Goal: Task Accomplishment & Management: Use online tool/utility

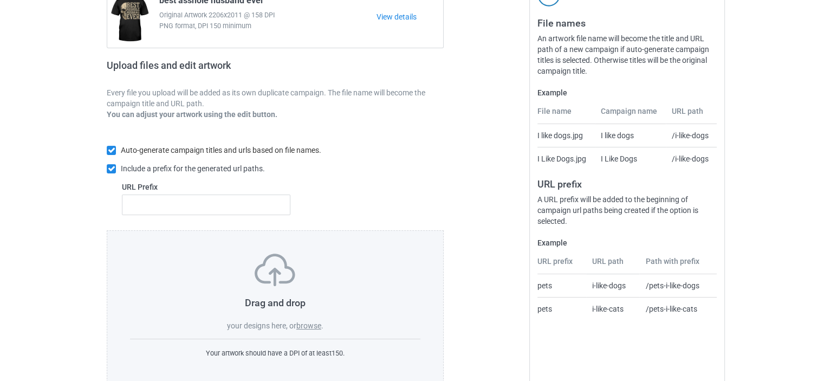
scroll to position [145, 0]
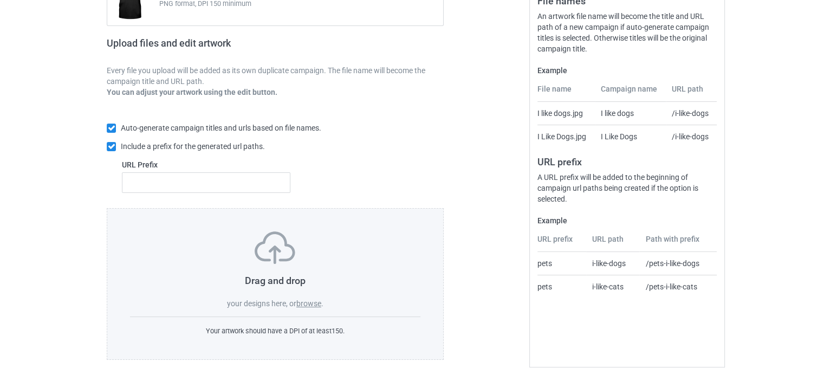
click at [310, 301] on label "browse" at bounding box center [308, 303] width 25 height 9
click at [0, 0] on input "browse" at bounding box center [0, 0] width 0 height 0
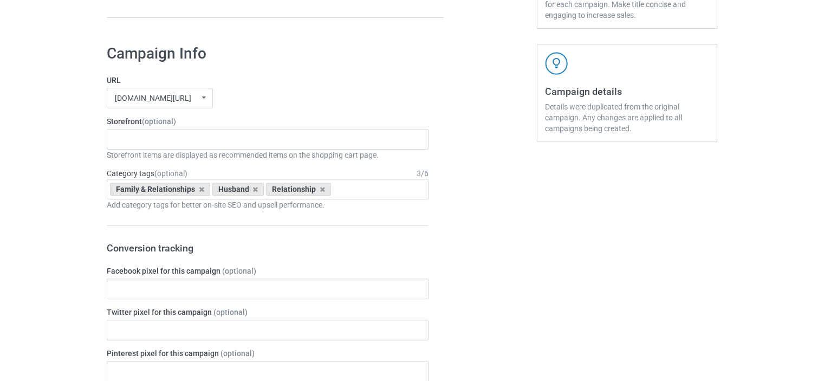
scroll to position [199, 0]
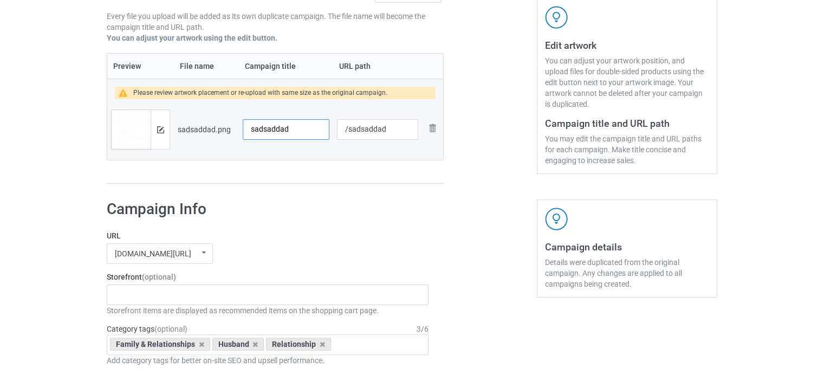
drag, startPoint x: 299, startPoint y: 131, endPoint x: 231, endPoint y: 124, distance: 68.1
click at [231, 124] on tr "Preview and edit artwork sadsaddad.png sadsaddad /sadsaddad Remove file" at bounding box center [275, 129] width 336 height 61
type input "baseball grandson"
drag, startPoint x: 347, startPoint y: 130, endPoint x: 396, endPoint y: 127, distance: 49.4
click at [396, 127] on input "/sadsaddad" at bounding box center [377, 129] width 81 height 21
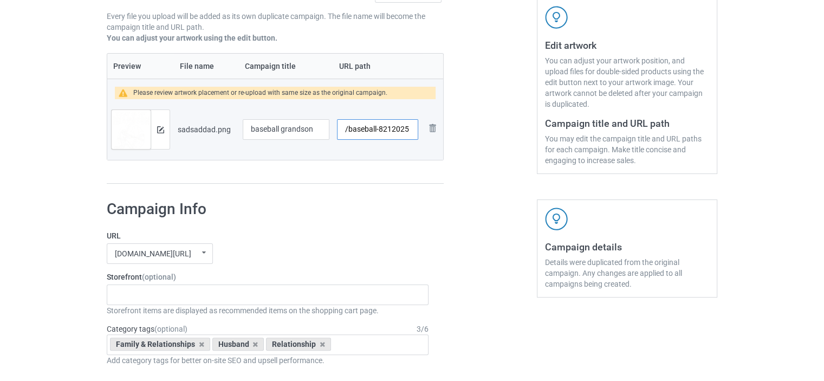
type input "/baseball-8212025"
click at [481, 156] on div at bounding box center [490, 33] width 78 height 315
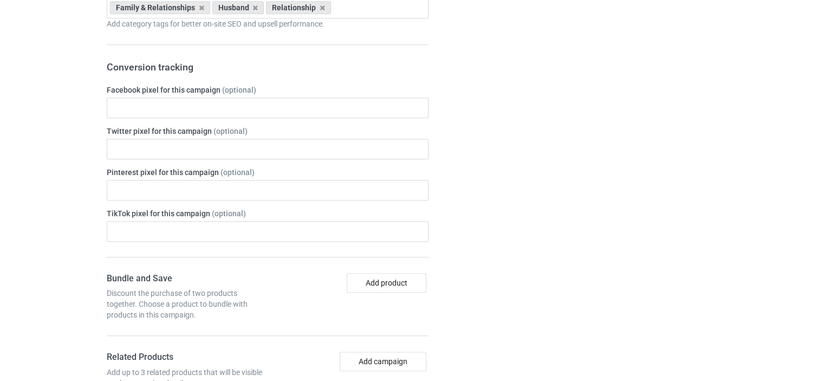
scroll to position [470, 0]
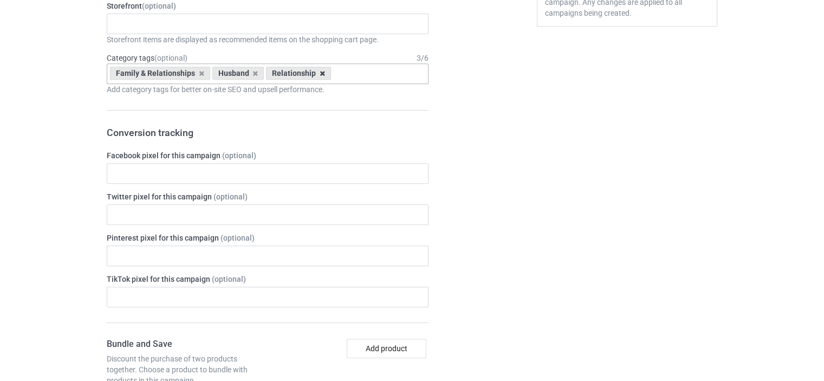
click at [320, 70] on icon at bounding box center [322, 73] width 5 height 7
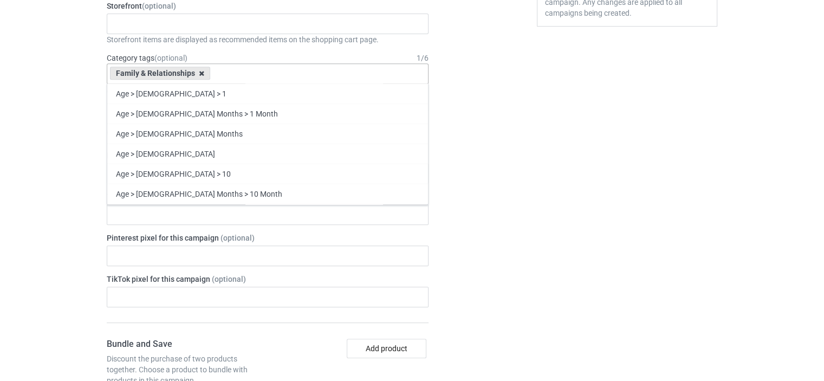
click at [199, 73] on icon at bounding box center [201, 73] width 5 height 7
click at [201, 73] on div "Age > [DEMOGRAPHIC_DATA] > 1 Age > [DEMOGRAPHIC_DATA] Months > 1 Month Age > [D…" at bounding box center [268, 73] width 322 height 21
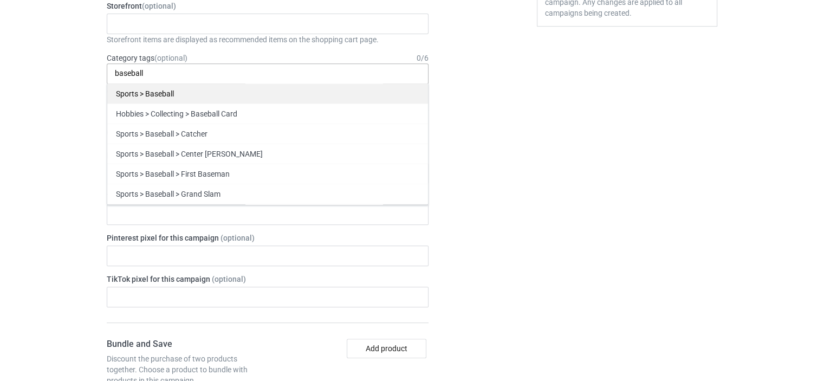
type input "baseball"
click at [173, 89] on div "Sports > Baseball" at bounding box center [267, 93] width 321 height 20
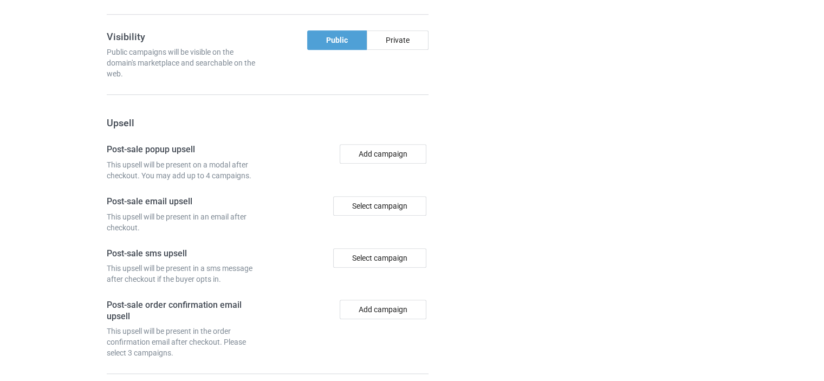
scroll to position [1017, 0]
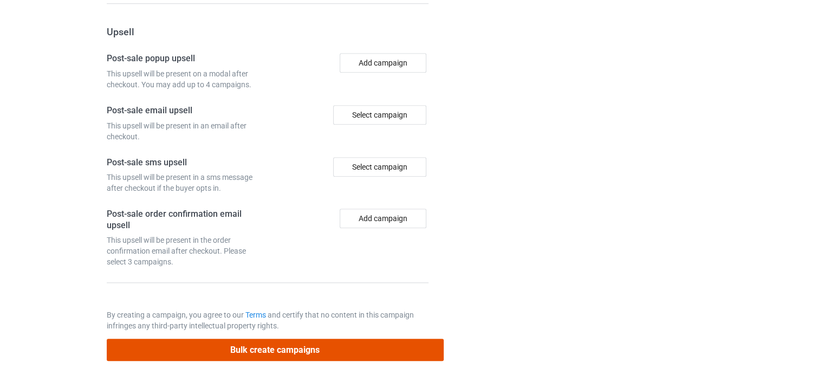
click at [258, 345] on button "Bulk create campaigns" at bounding box center [275, 350] width 337 height 22
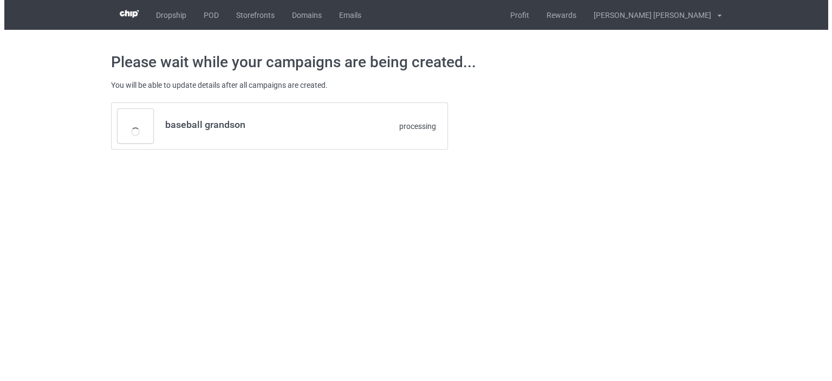
scroll to position [0, 0]
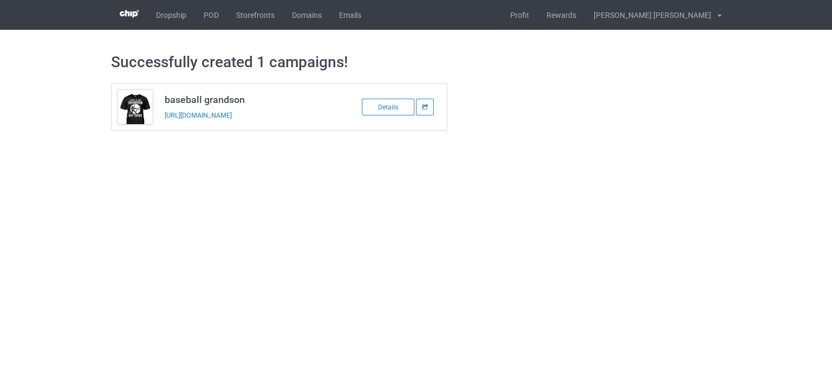
click at [425, 105] on icon at bounding box center [426, 106] width 8 height 5
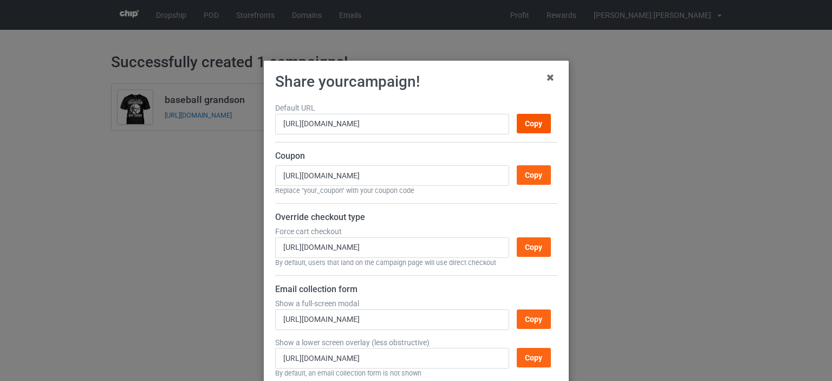
click at [536, 119] on div "Copy" at bounding box center [533, 124] width 34 height 20
click at [543, 77] on icon at bounding box center [550, 77] width 17 height 17
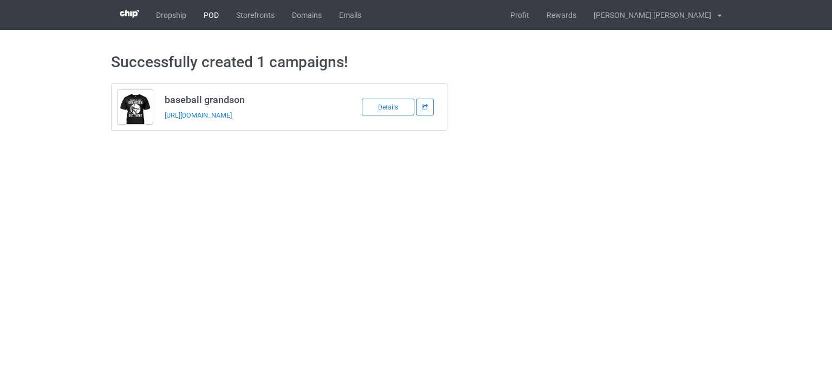
click at [211, 15] on link "POD" at bounding box center [211, 15] width 33 height 30
